Goal: Navigation & Orientation: Find specific page/section

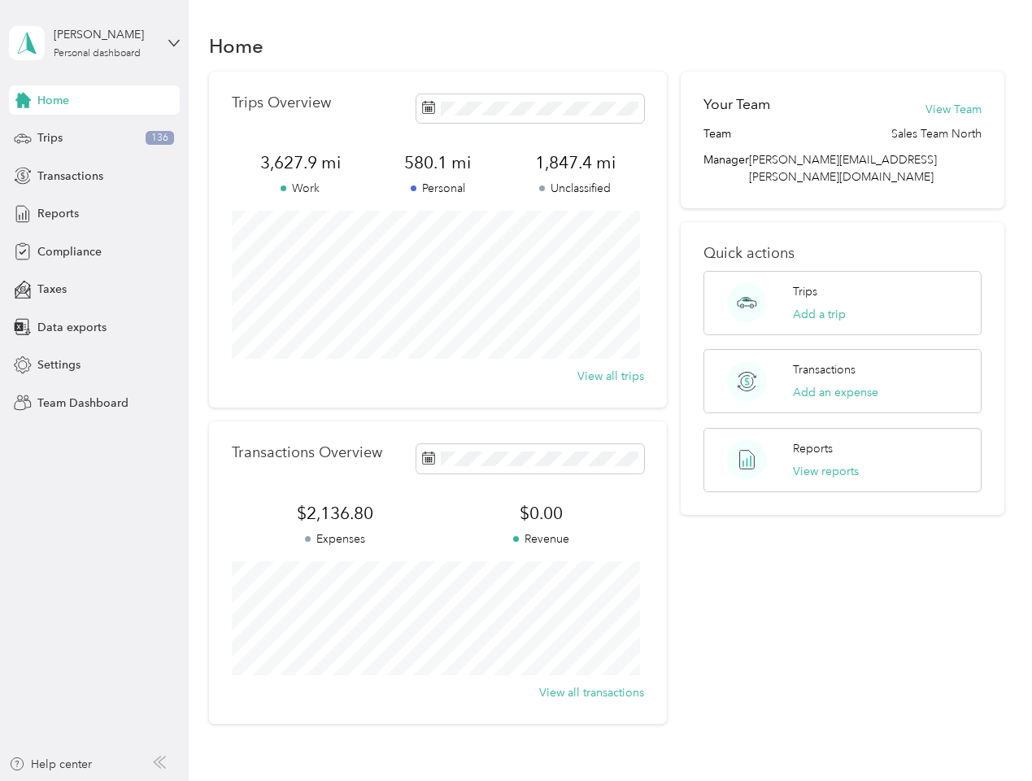
click at [516, 390] on div "Trips Overview 3,627.9 mi Work 580.1 mi Personal 1,847.4 mi Unclassified View a…" at bounding box center [438, 240] width 458 height 336
click at [94, 43] on div "[PERSON_NAME]" at bounding box center [105, 34] width 102 height 17
